Goal: Submit feedback/report problem

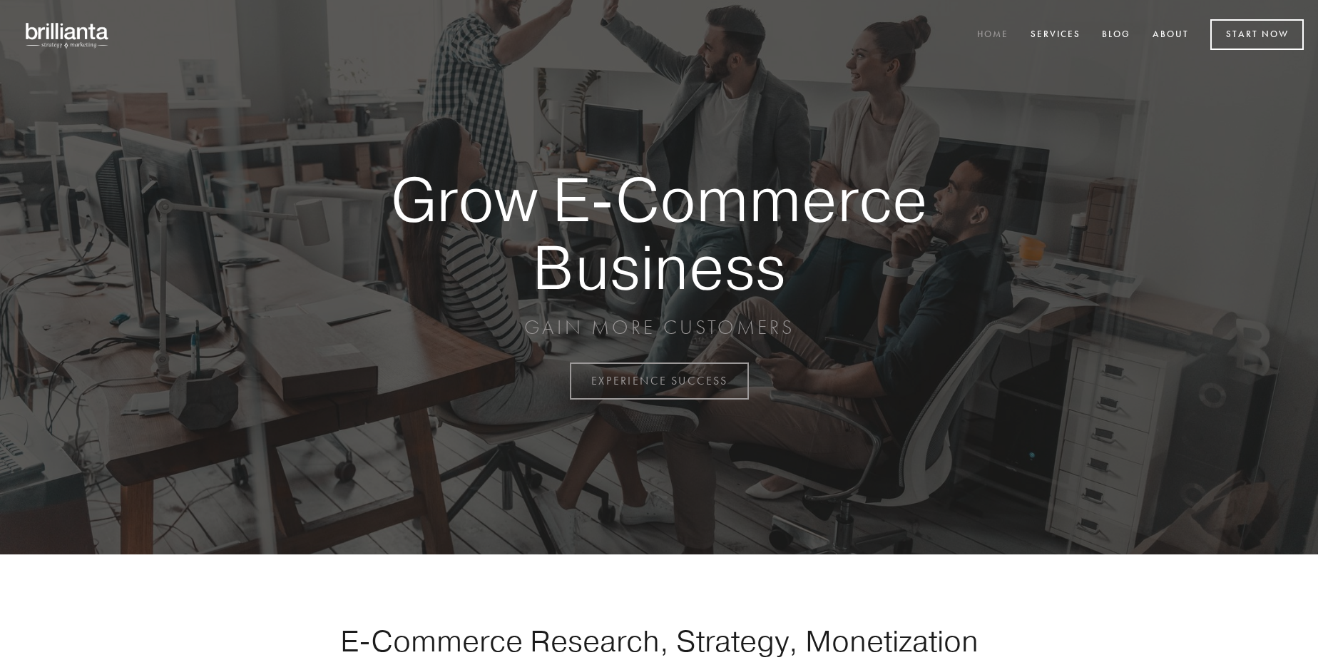
scroll to position [3738, 0]
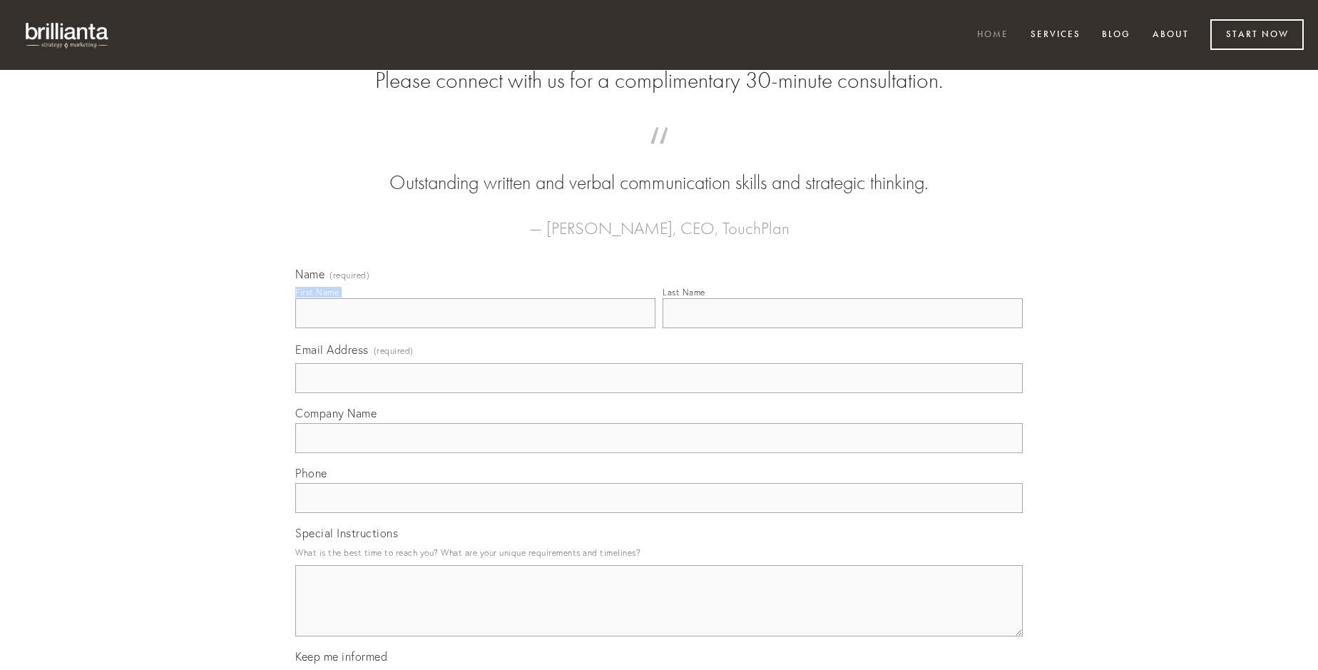
type input "[PERSON_NAME]"
click at [842, 328] on input "Last Name" at bounding box center [843, 313] width 360 height 30
type input "[PERSON_NAME]"
click at [659, 393] on input "Email Address (required)" at bounding box center [658, 378] width 727 height 30
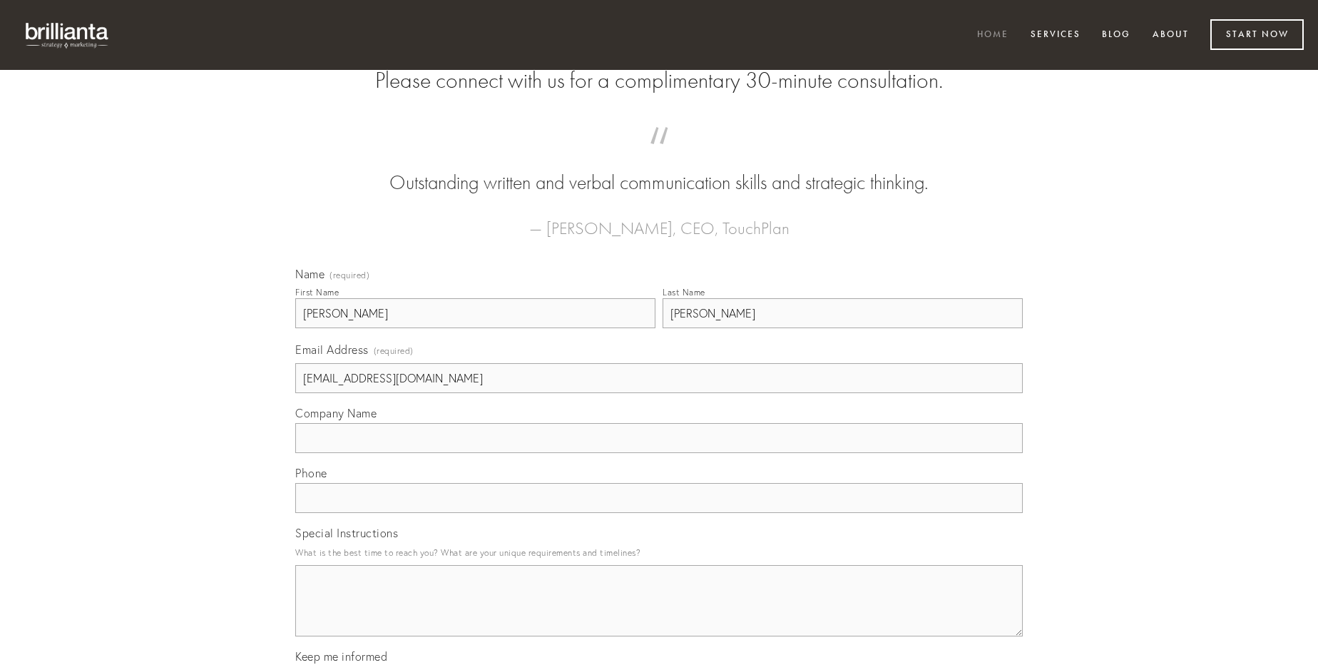
type input "[EMAIL_ADDRESS][DOMAIN_NAME]"
click at [659, 453] on input "Company Name" at bounding box center [658, 438] width 727 height 30
type input "appono"
click at [659, 513] on input "text" at bounding box center [658, 498] width 727 height 30
click at [659, 613] on textarea "Special Instructions" at bounding box center [658, 600] width 727 height 71
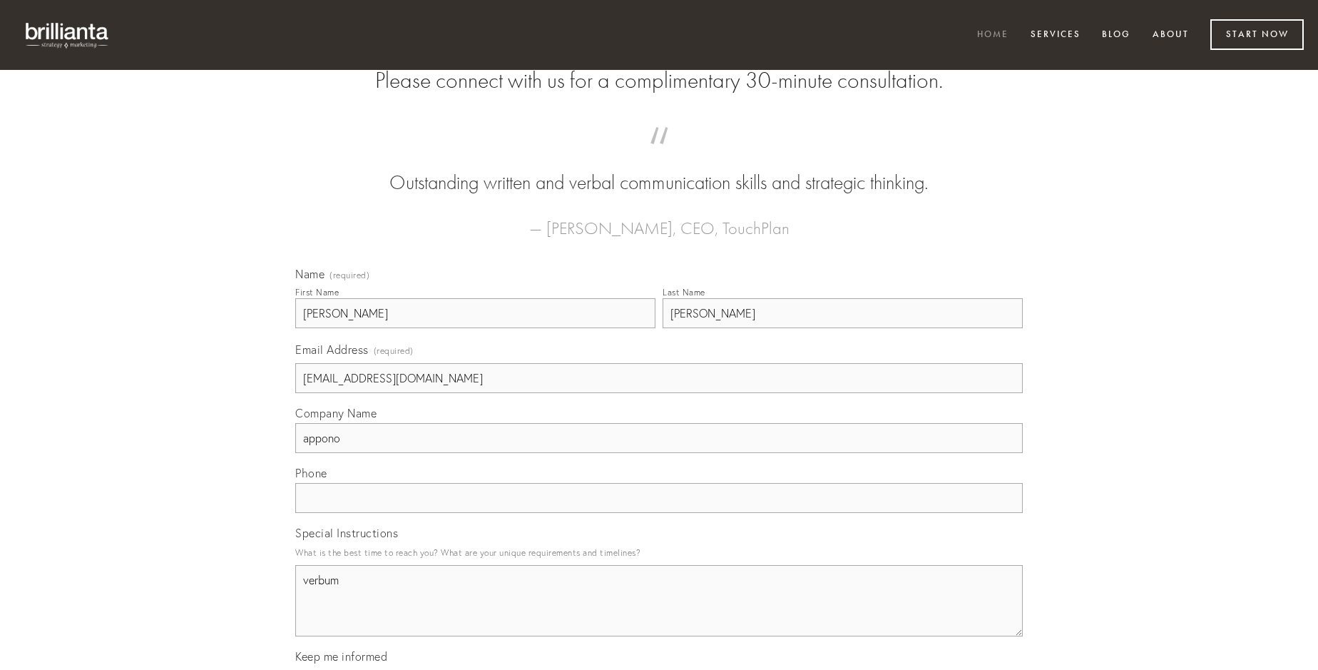
type textarea "verbum"
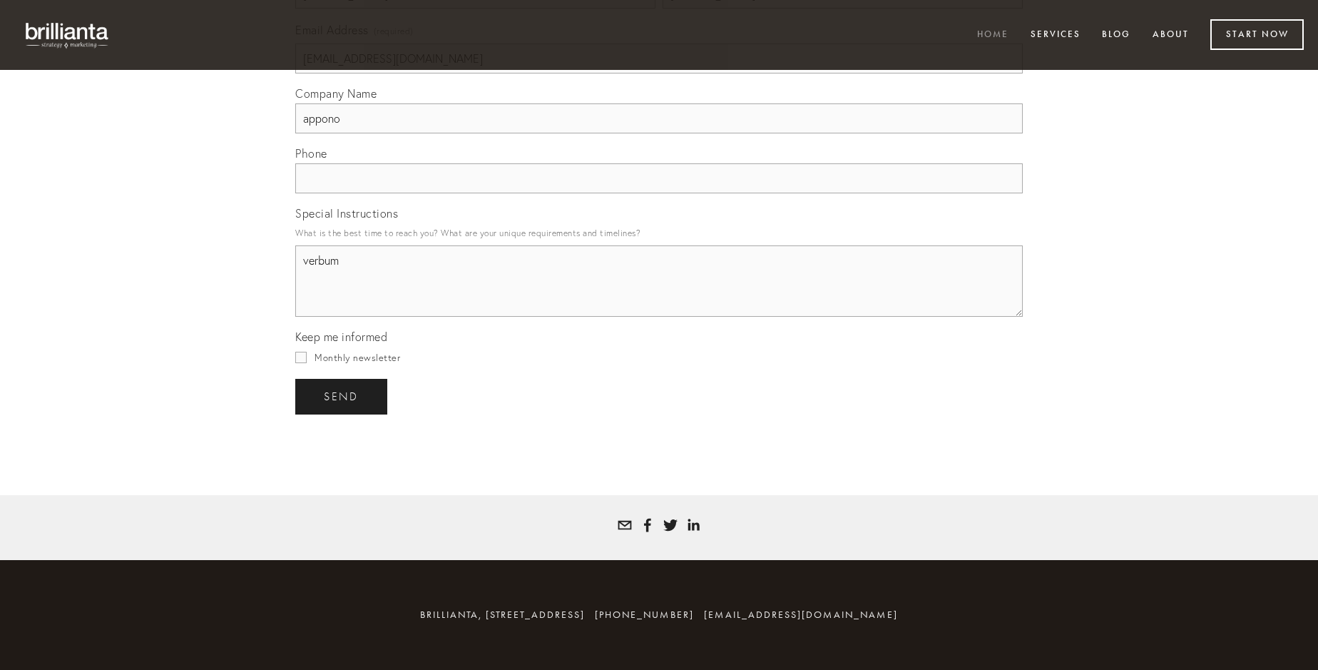
click at [342, 396] on span "send" at bounding box center [341, 396] width 35 height 13
